Goal: Book appointment/travel/reservation

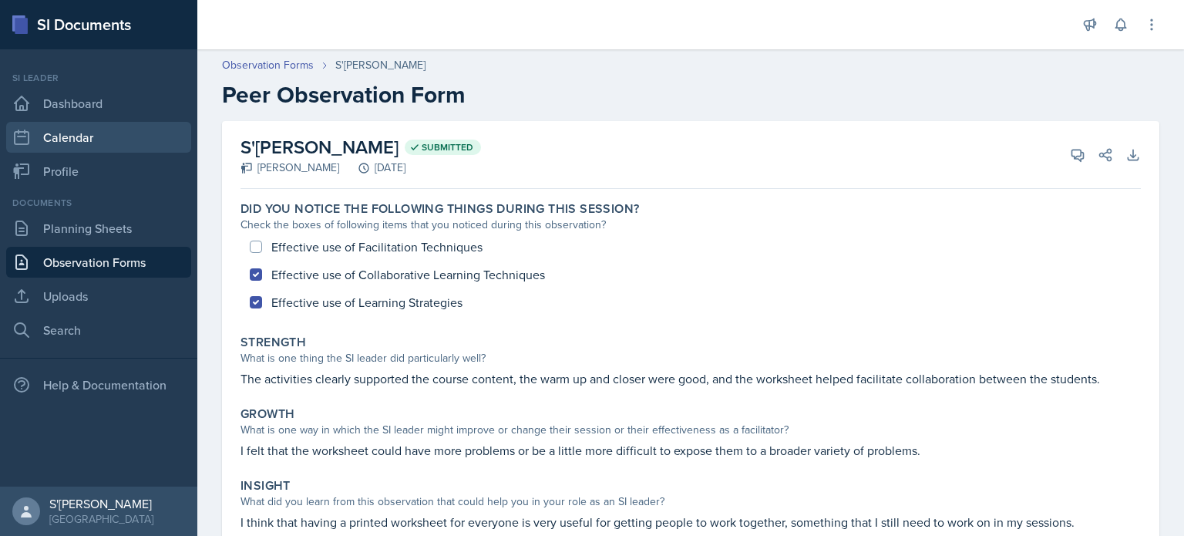
click at [77, 146] on link "Calendar" at bounding box center [98, 137] width 185 height 31
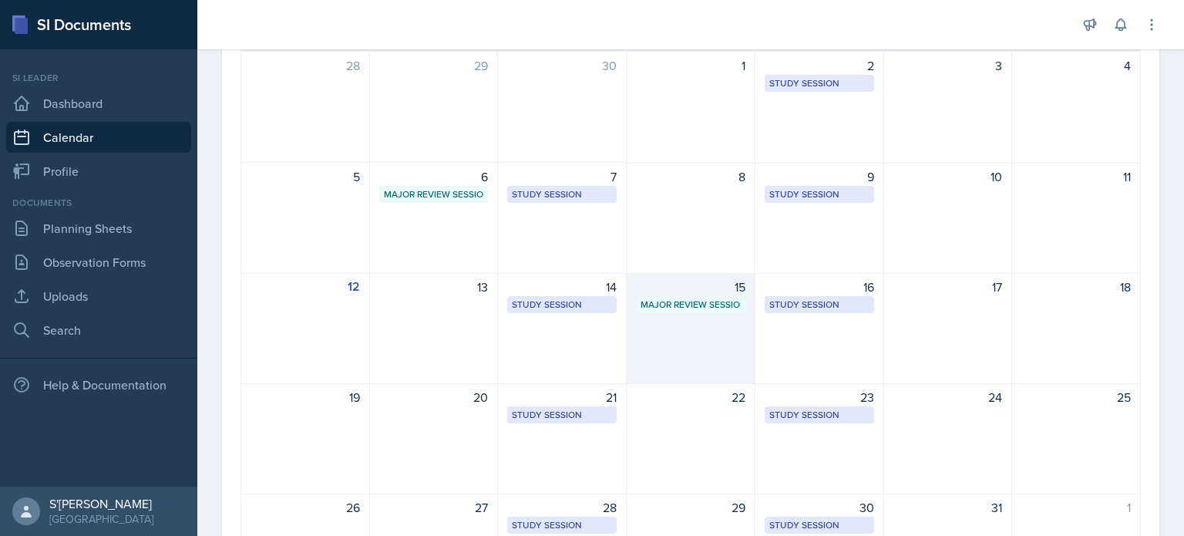
scroll to position [154, 0]
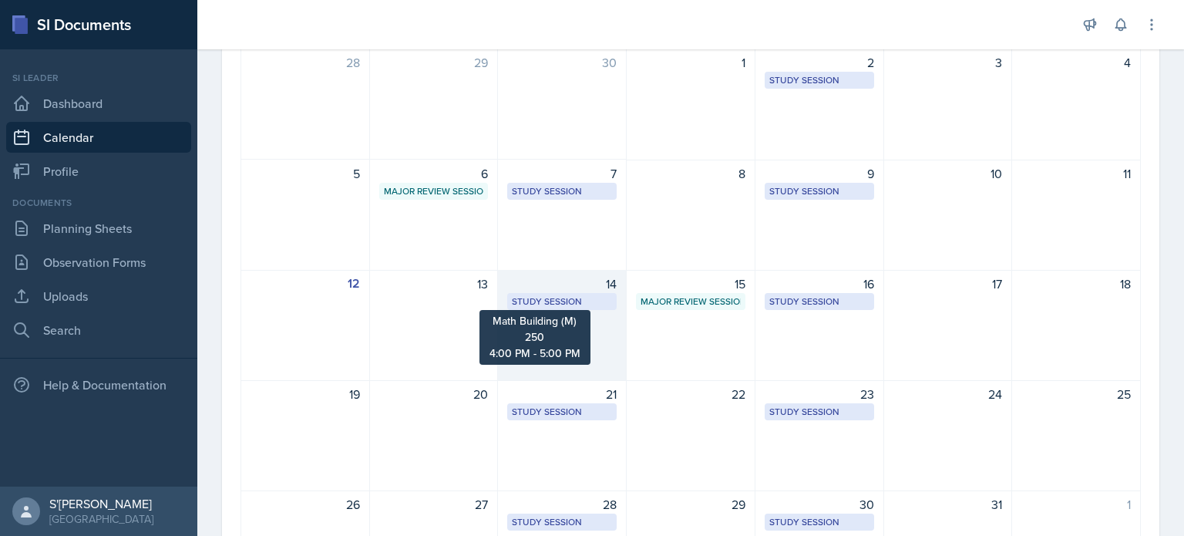
click at [588, 301] on div "Study Session" at bounding box center [562, 302] width 100 height 14
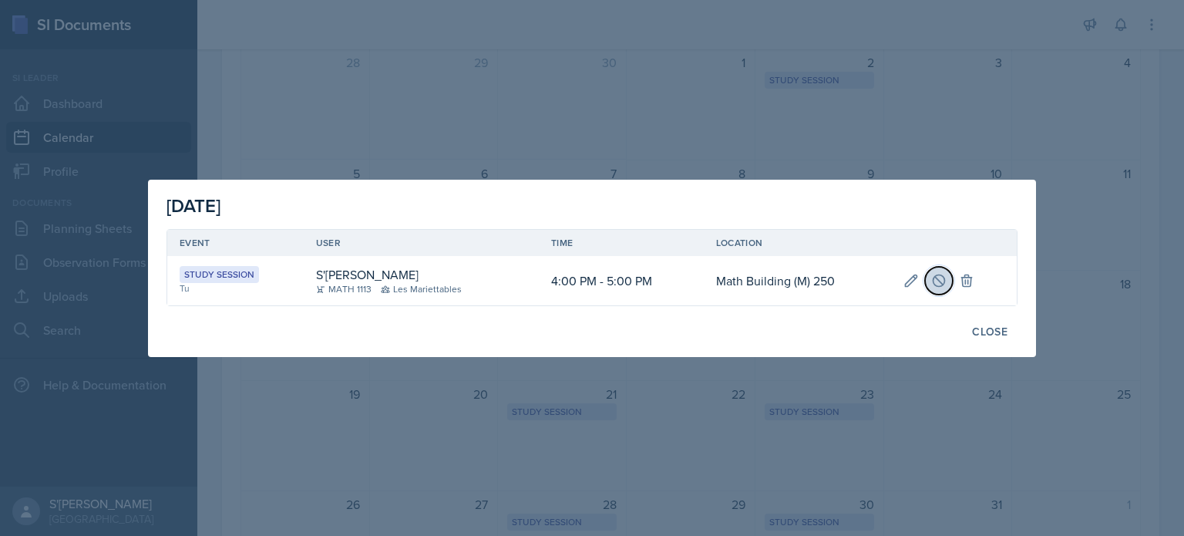
click at [939, 286] on icon at bounding box center [940, 280] width 12 height 12
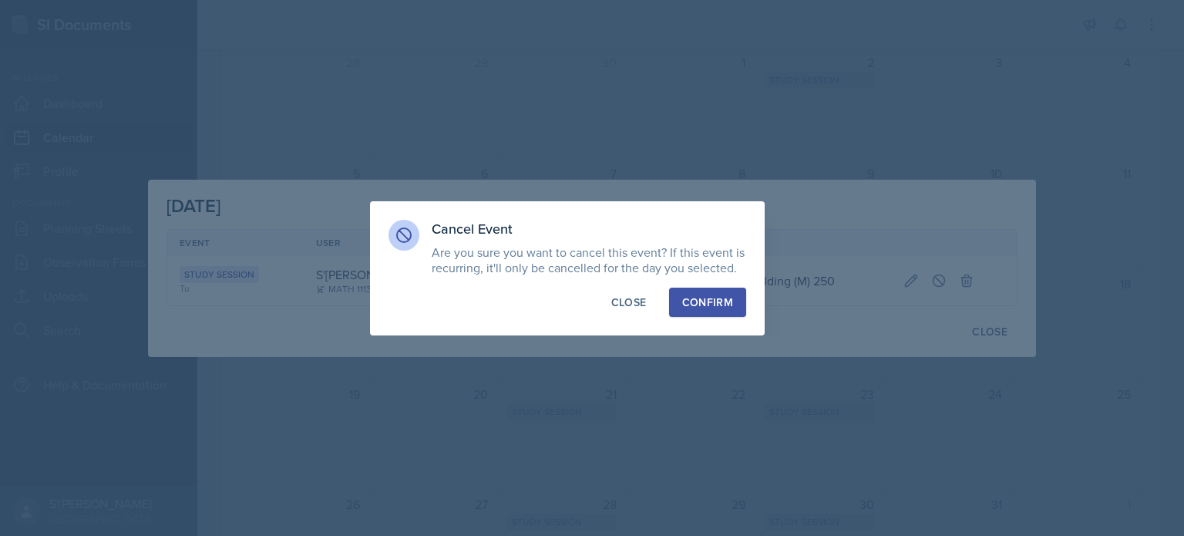
click at [735, 306] on button "Confirm" at bounding box center [707, 302] width 77 height 29
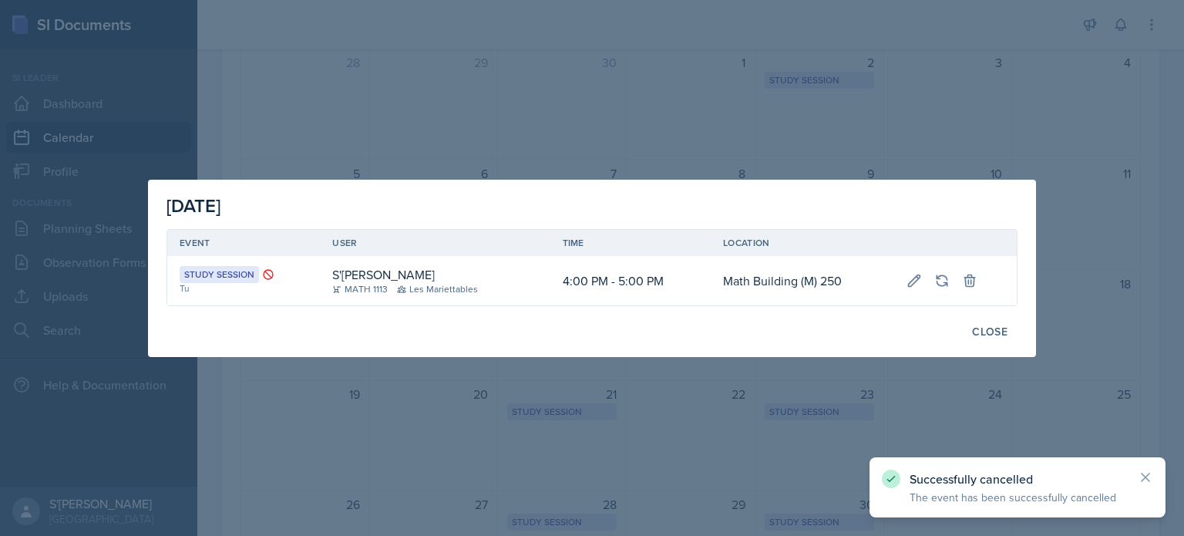
click at [749, 374] on div at bounding box center [592, 268] width 1184 height 536
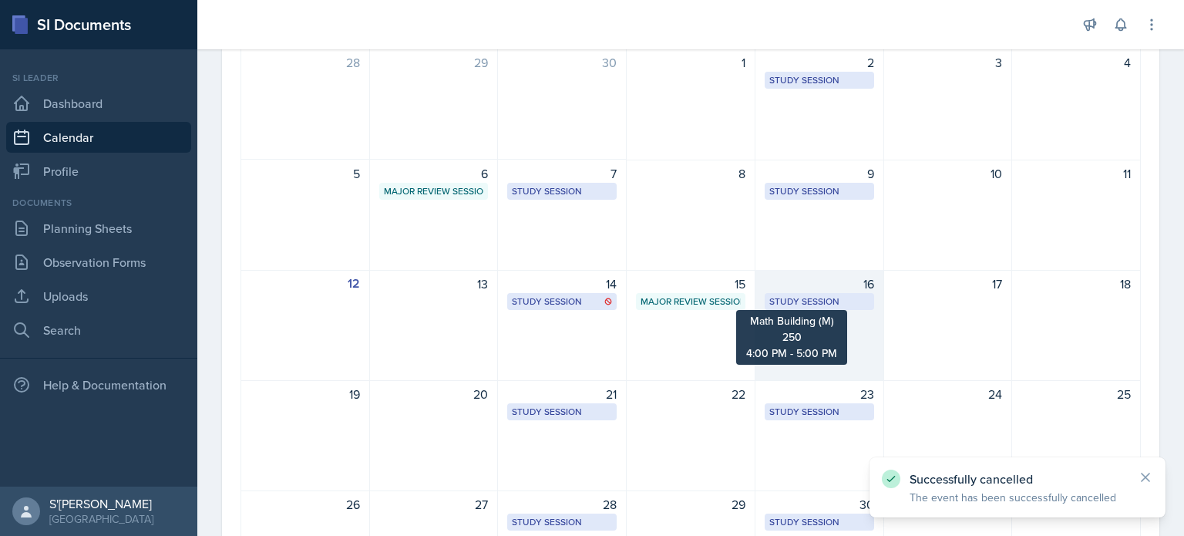
click at [811, 301] on div "Study Session" at bounding box center [819, 302] width 100 height 14
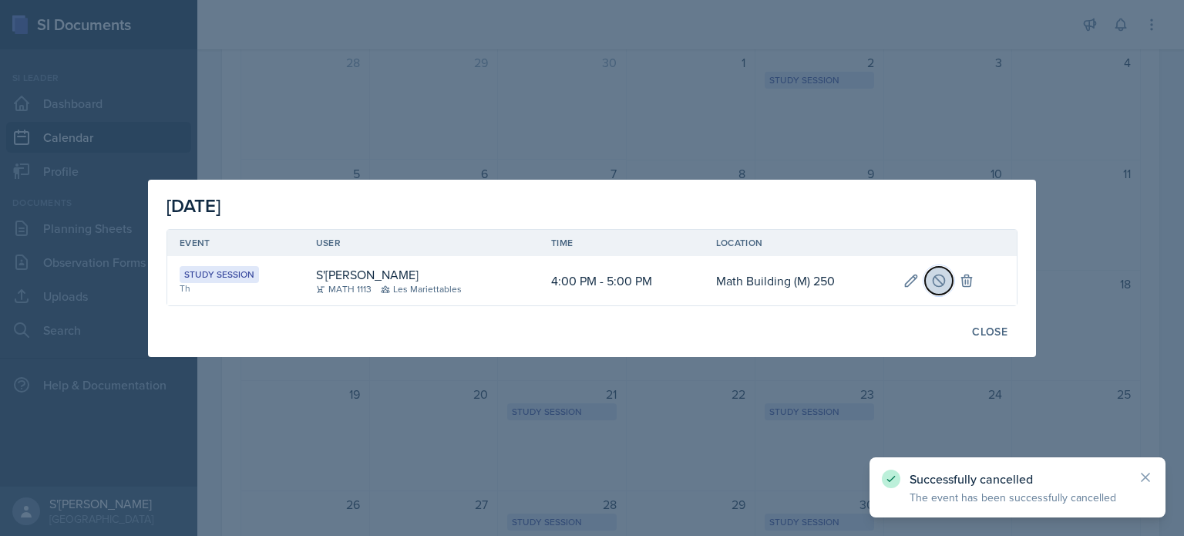
click at [940, 277] on icon at bounding box center [938, 280] width 15 height 15
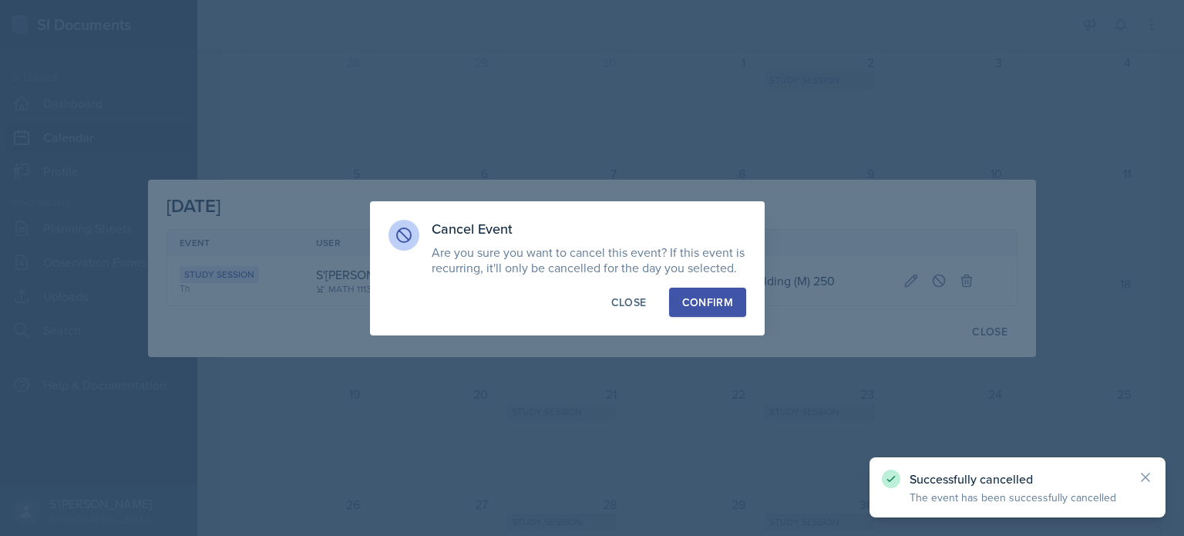
click at [721, 302] on div "Confirm" at bounding box center [707, 302] width 51 height 15
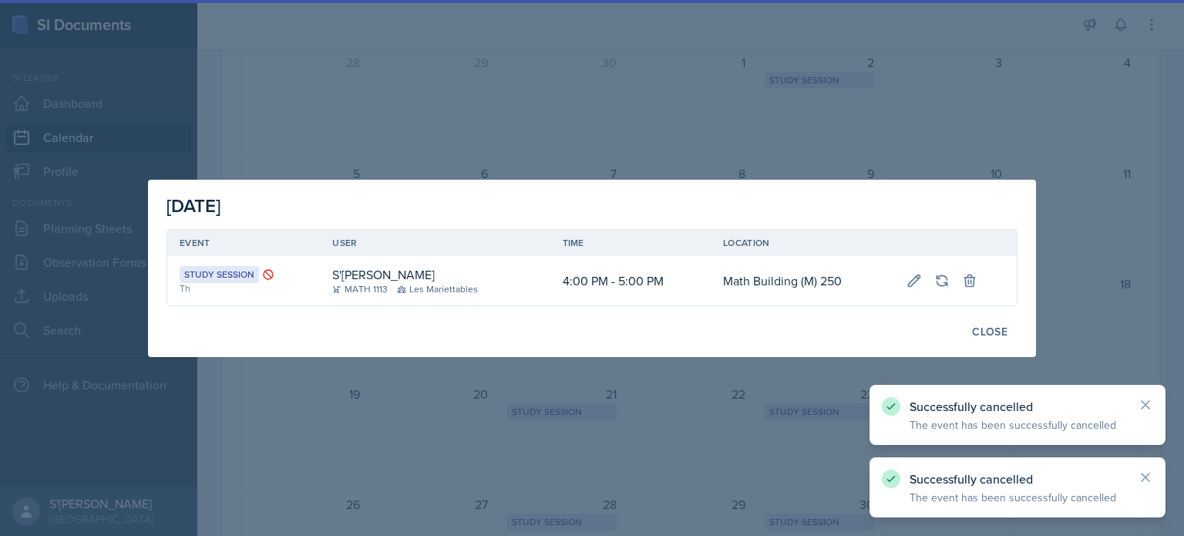
click at [675, 423] on div at bounding box center [592, 268] width 1184 height 536
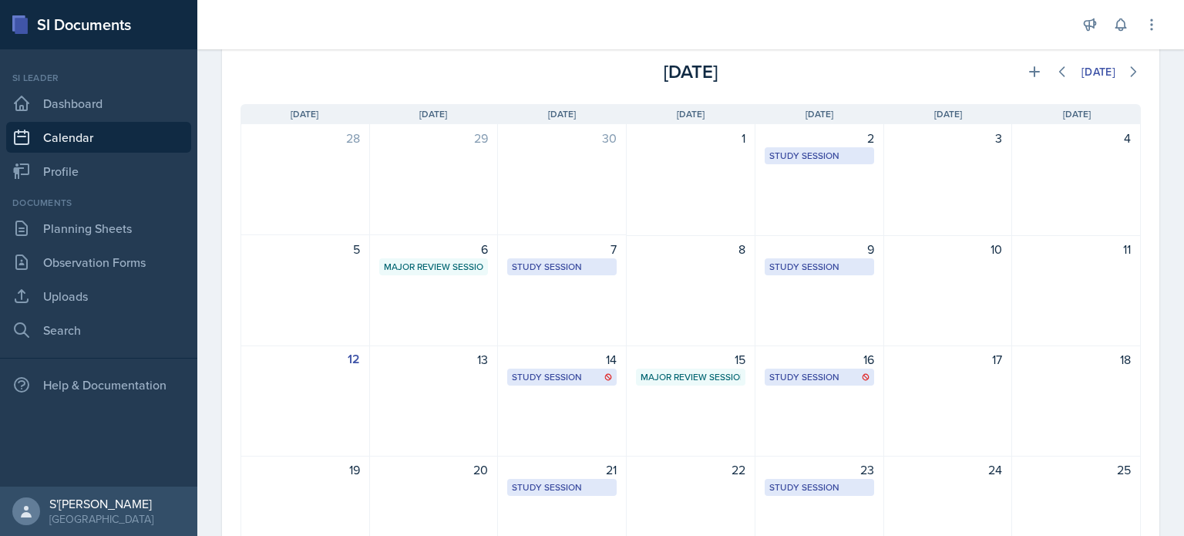
scroll to position [77, 0]
